Goal: Task Accomplishment & Management: Manage account settings

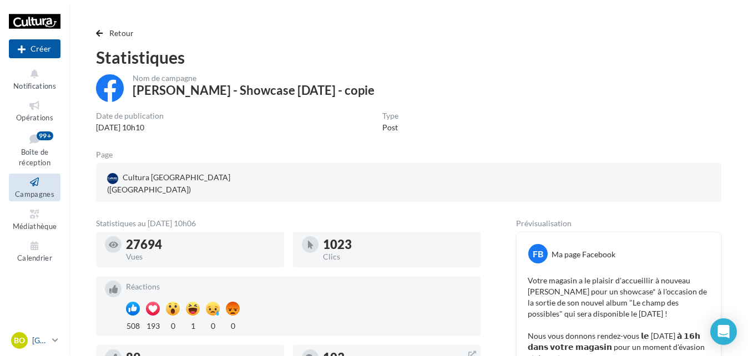
drag, startPoint x: 38, startPoint y: 350, endPoint x: 42, endPoint y: 344, distance: 7.6
click at [38, 350] on link "[PERSON_NAME] [EMAIL_ADDRESS][DOMAIN_NAME]" at bounding box center [35, 340] width 52 height 21
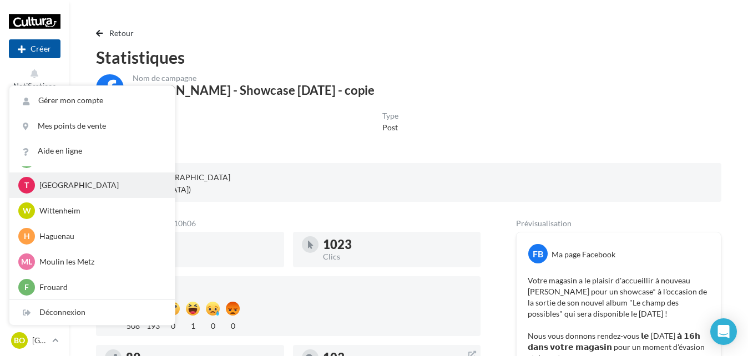
scroll to position [230, 0]
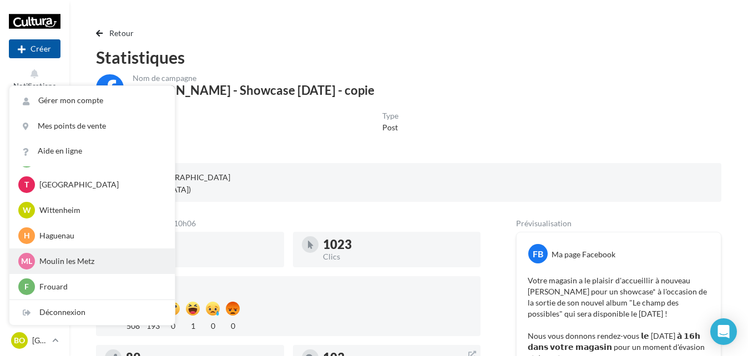
click at [90, 263] on p "Moulin les Metz" at bounding box center [100, 261] width 122 height 11
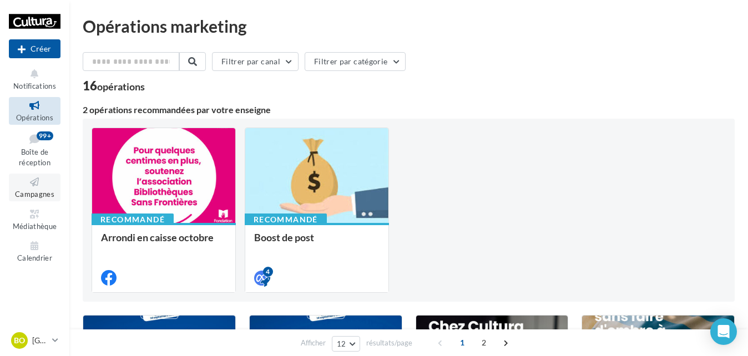
click at [41, 183] on icon at bounding box center [34, 182] width 45 height 13
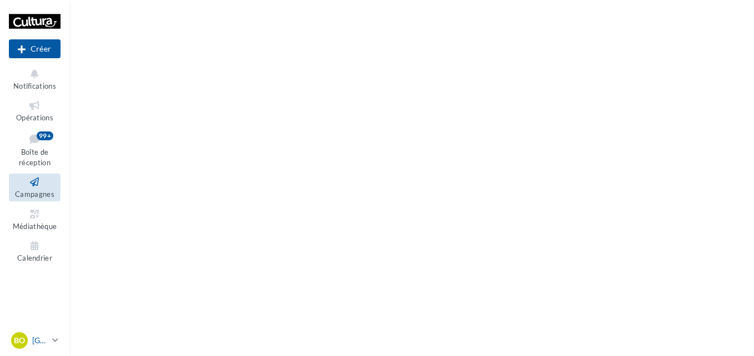
click at [46, 334] on div "Bo Besançon c.blanchard5@cultura.fr" at bounding box center [29, 341] width 37 height 17
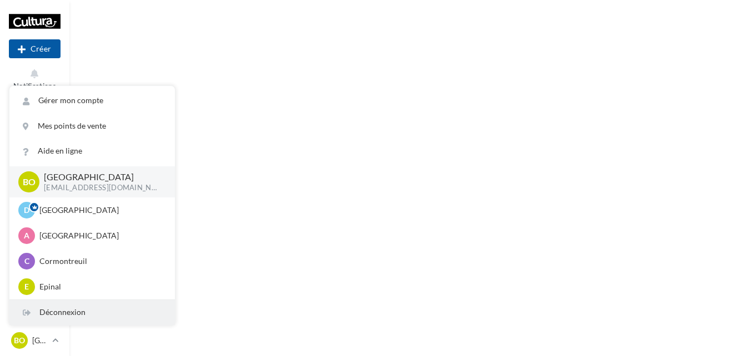
click at [61, 305] on div "Déconnexion" at bounding box center [91, 312] width 165 height 25
click at [67, 317] on div "Déconnexion" at bounding box center [91, 312] width 165 height 25
